Goal: Information Seeking & Learning: Learn about a topic

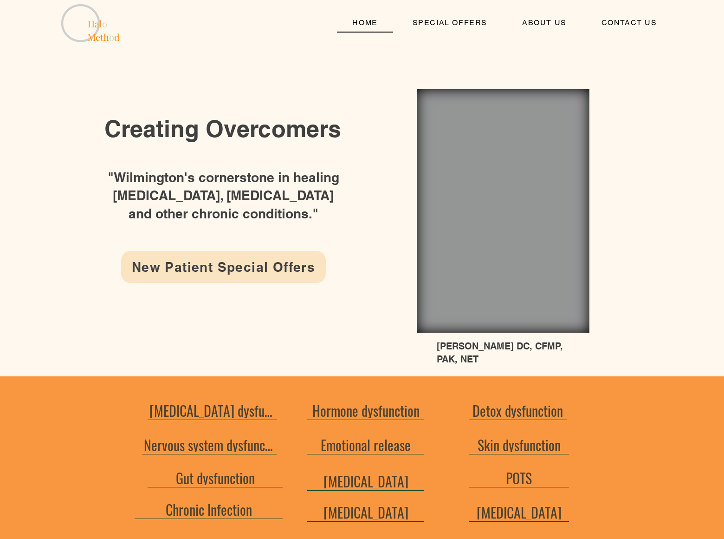
scroll to position [906, 0]
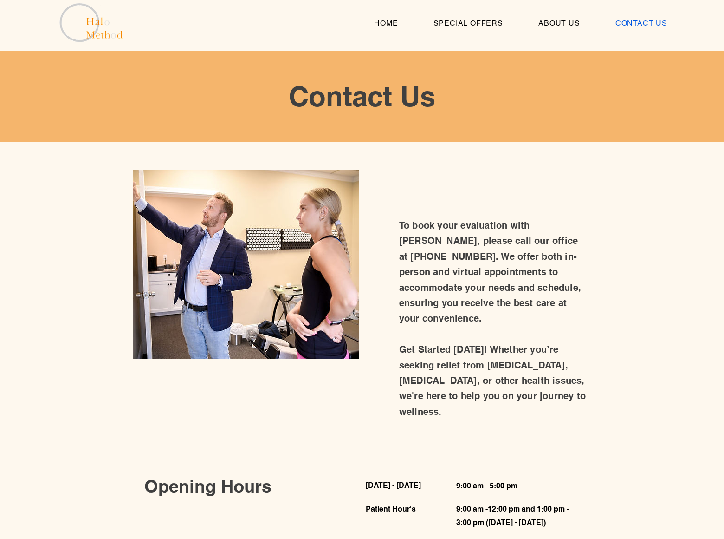
scroll to position [319, 0]
